Goal: Check status: Check status

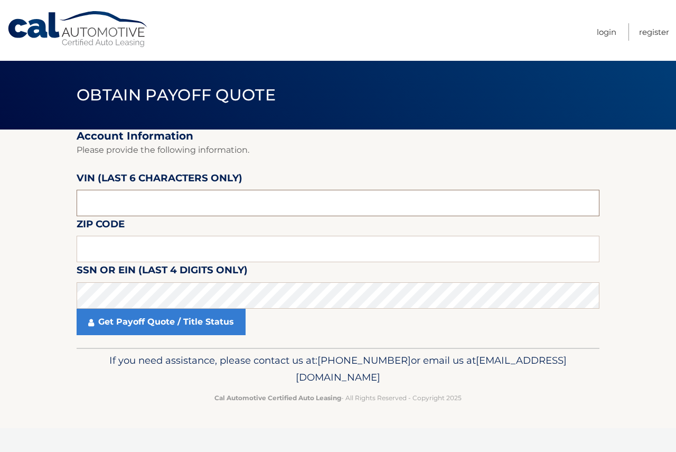
click at [145, 199] on input "text" at bounding box center [338, 203] width 523 height 26
type input "716181"
click at [215, 244] on input "text" at bounding box center [338, 249] width 523 height 26
type input "07748"
click at [577, 162] on fieldset "Account Information Please provide the following information. VIN (last 6 chara…" at bounding box center [338, 238] width 523 height 218
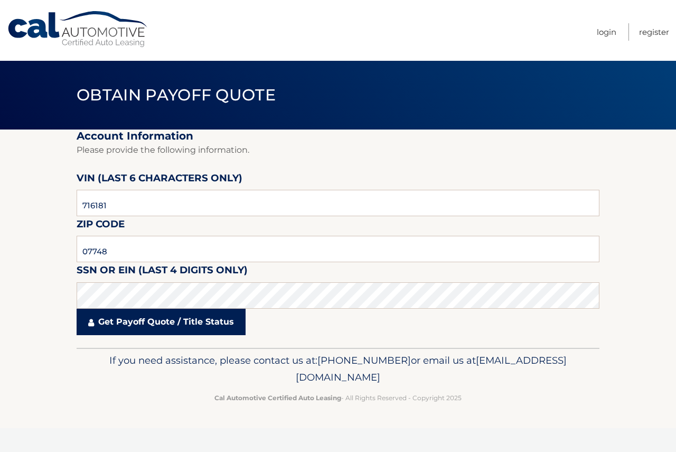
click at [234, 318] on link "Get Payoff Quote / Title Status" at bounding box center [161, 322] width 169 height 26
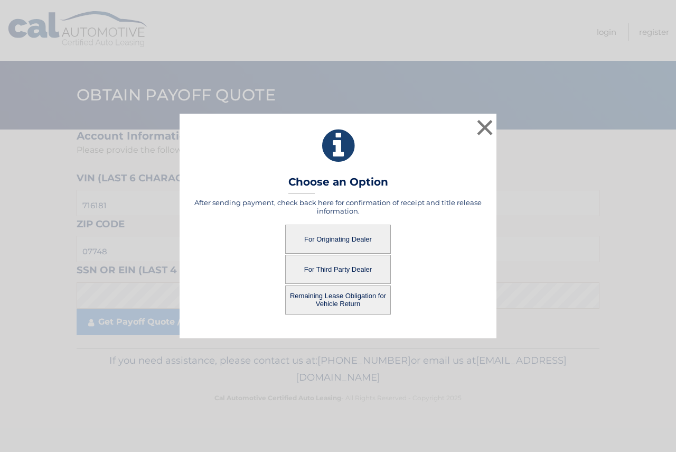
click at [358, 235] on button "For Originating Dealer" at bounding box center [338, 239] width 106 height 29
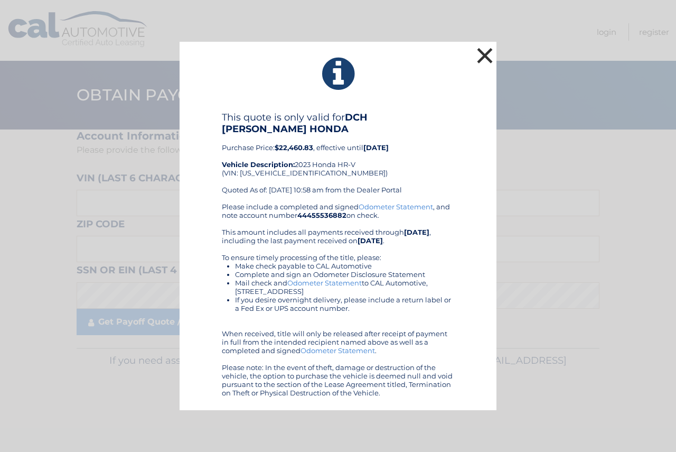
click at [487, 65] on button "×" at bounding box center [485, 55] width 21 height 21
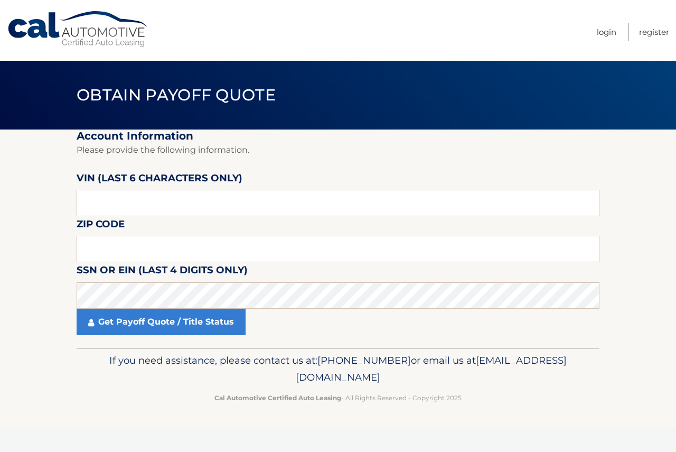
click at [389, 176] on fieldset "Account Information Please provide the following information. [PERSON_NAME] (la…" at bounding box center [338, 238] width 523 height 218
